Goal: Task Accomplishment & Management: Use online tool/utility

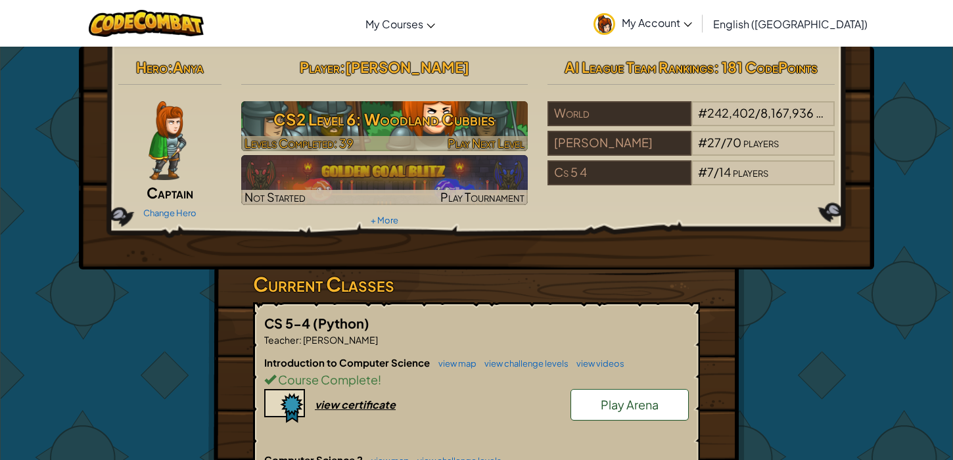
click at [311, 118] on h3 "CS2 Level 6: Woodland Cubbies" at bounding box center [384, 119] width 287 height 30
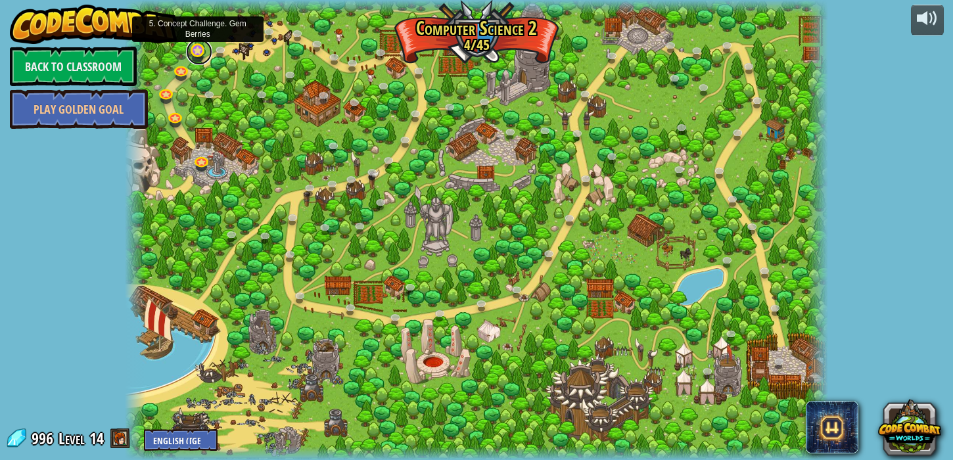
click at [197, 55] on link at bounding box center [199, 52] width 26 height 26
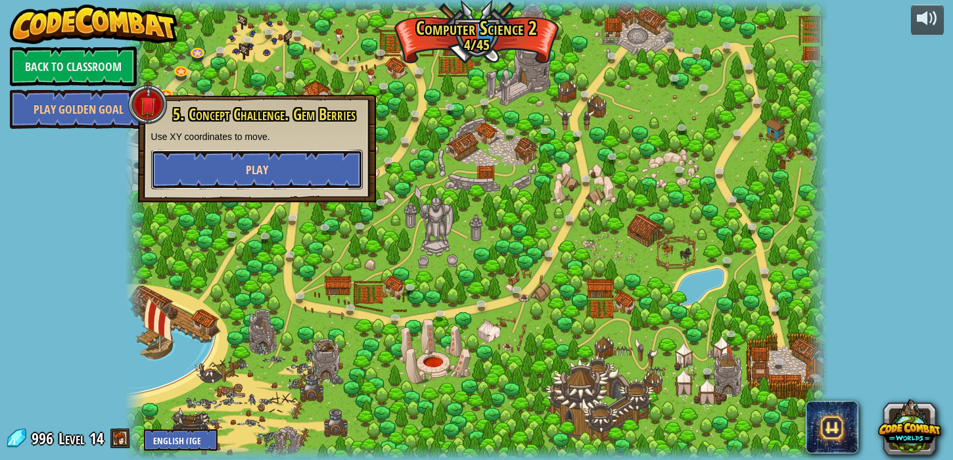
click at [262, 175] on span "Play" at bounding box center [257, 170] width 22 height 16
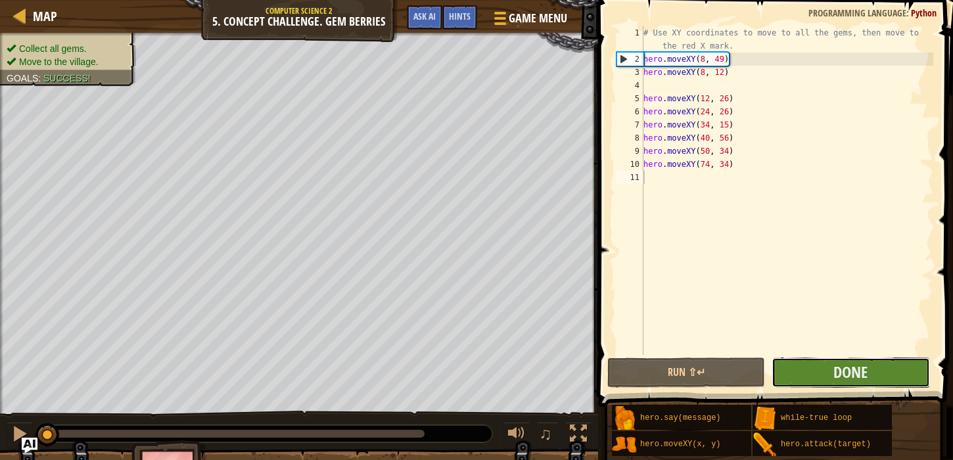
click at [833, 377] on button "Done" at bounding box center [850, 372] width 158 height 30
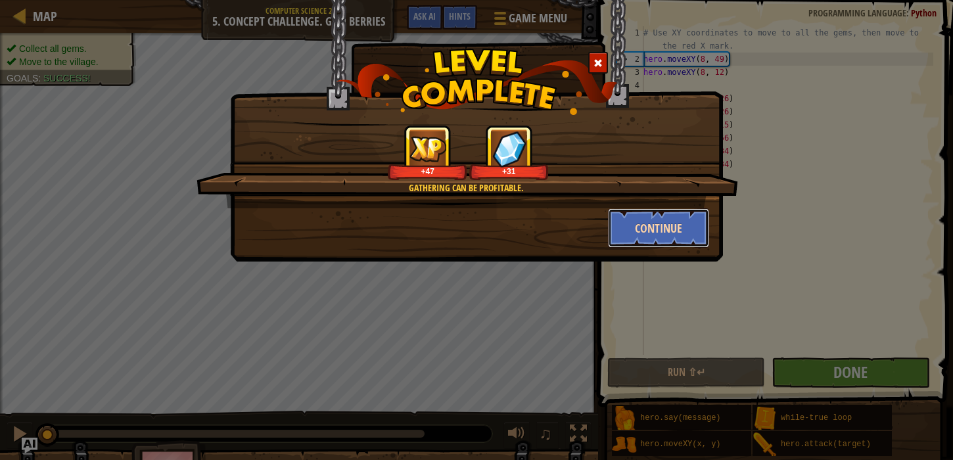
click at [637, 234] on button "Continue" at bounding box center [659, 227] width 102 height 39
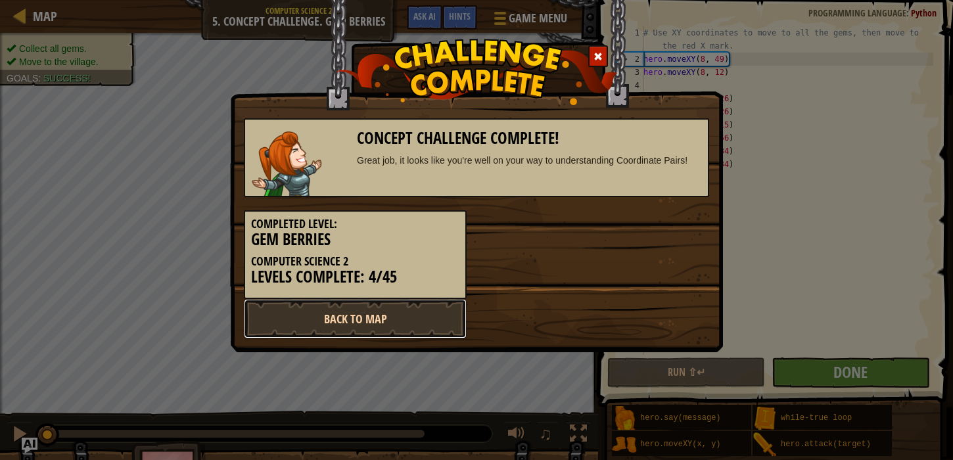
click at [369, 316] on link "Back to Map" at bounding box center [355, 318] width 223 height 39
